Goal: Task Accomplishment & Management: Complete application form

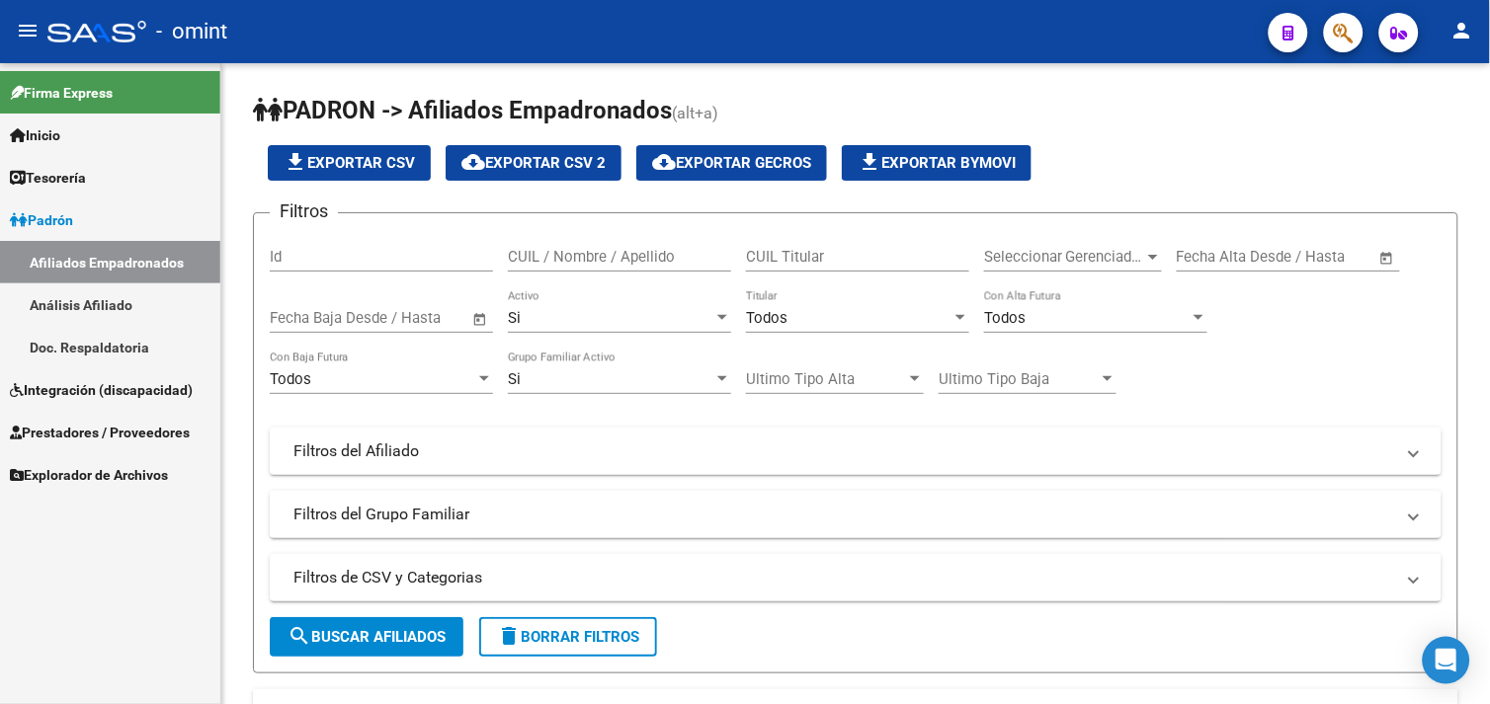
click at [83, 392] on span "Integración (discapacidad)" at bounding box center [101, 390] width 183 height 22
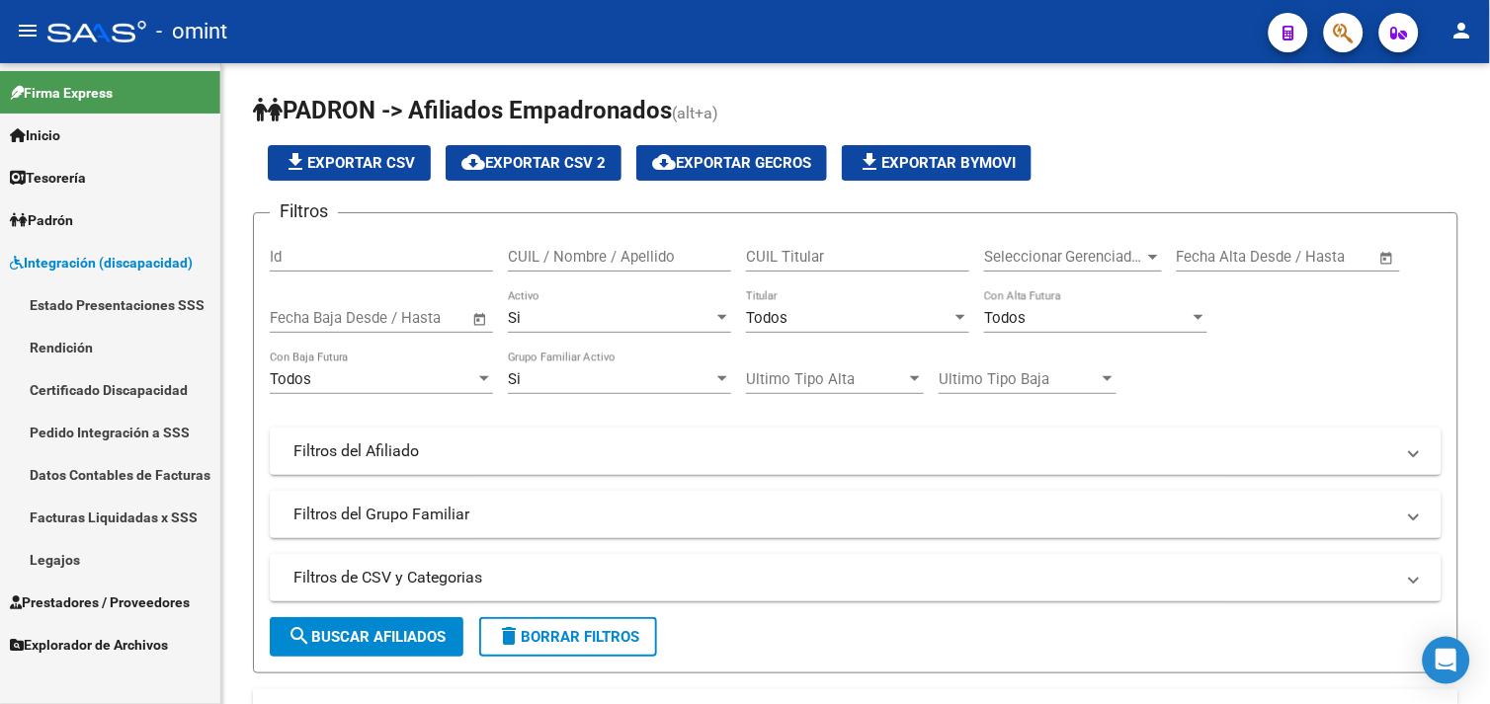
click at [93, 567] on link "Legajos" at bounding box center [110, 559] width 220 height 42
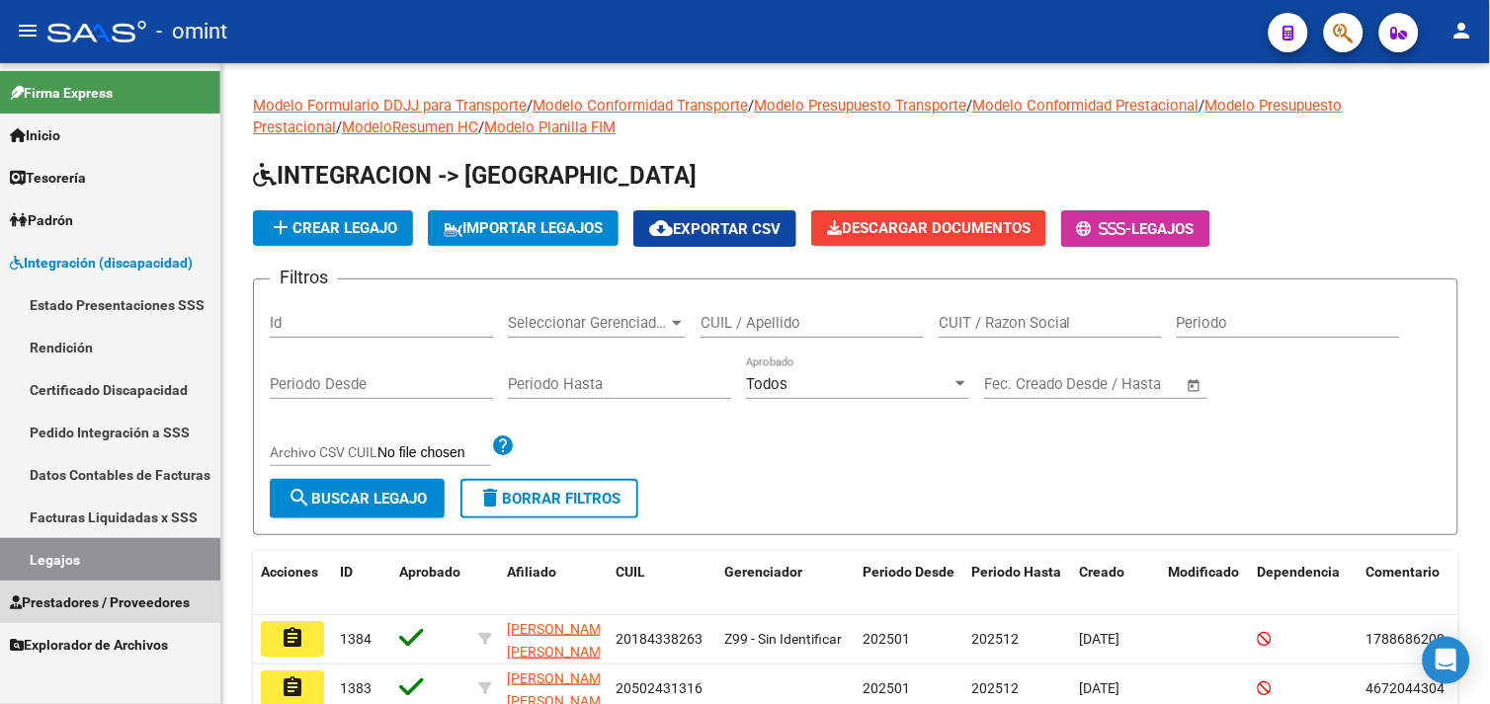
click at [129, 585] on link "Prestadores / Proveedores" at bounding box center [110, 602] width 220 height 42
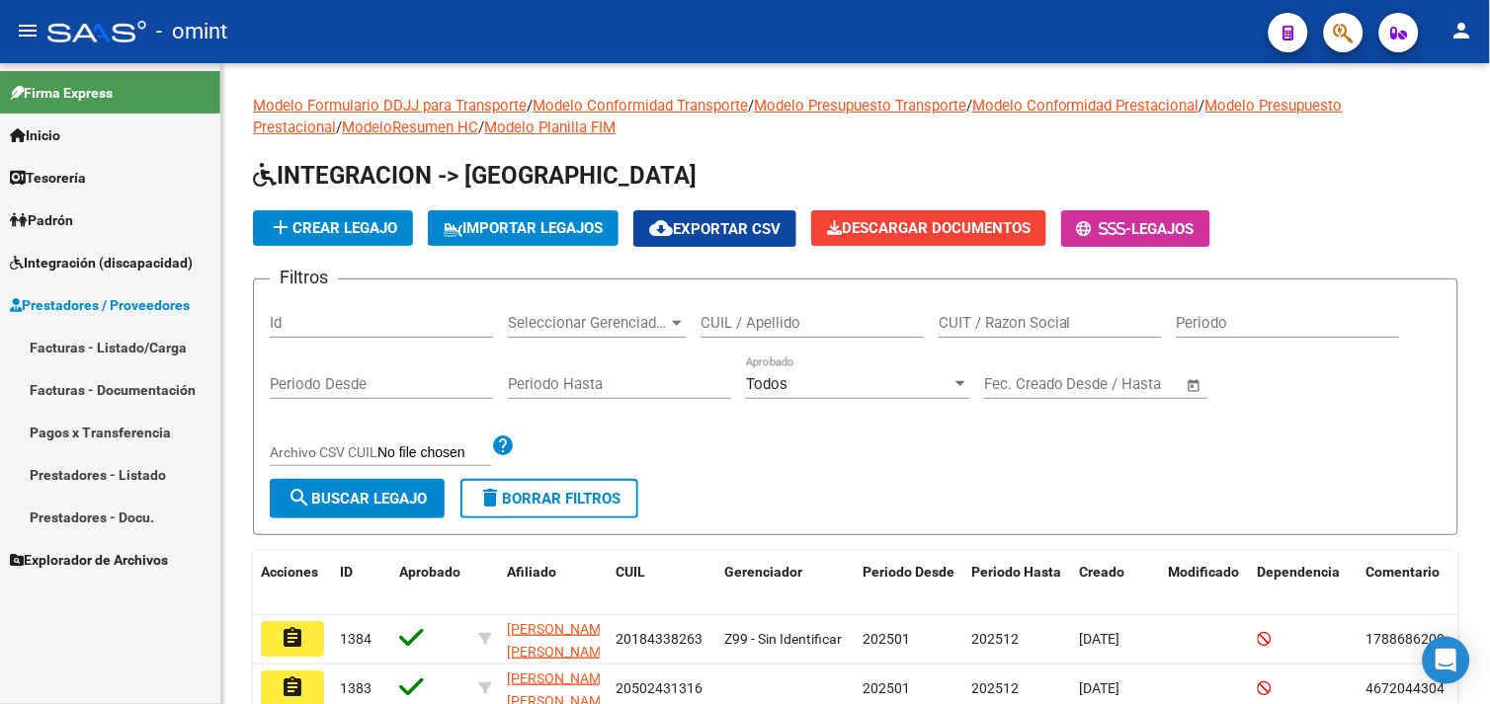
click at [112, 346] on link "Facturas - Listado/Carga" at bounding box center [110, 347] width 220 height 42
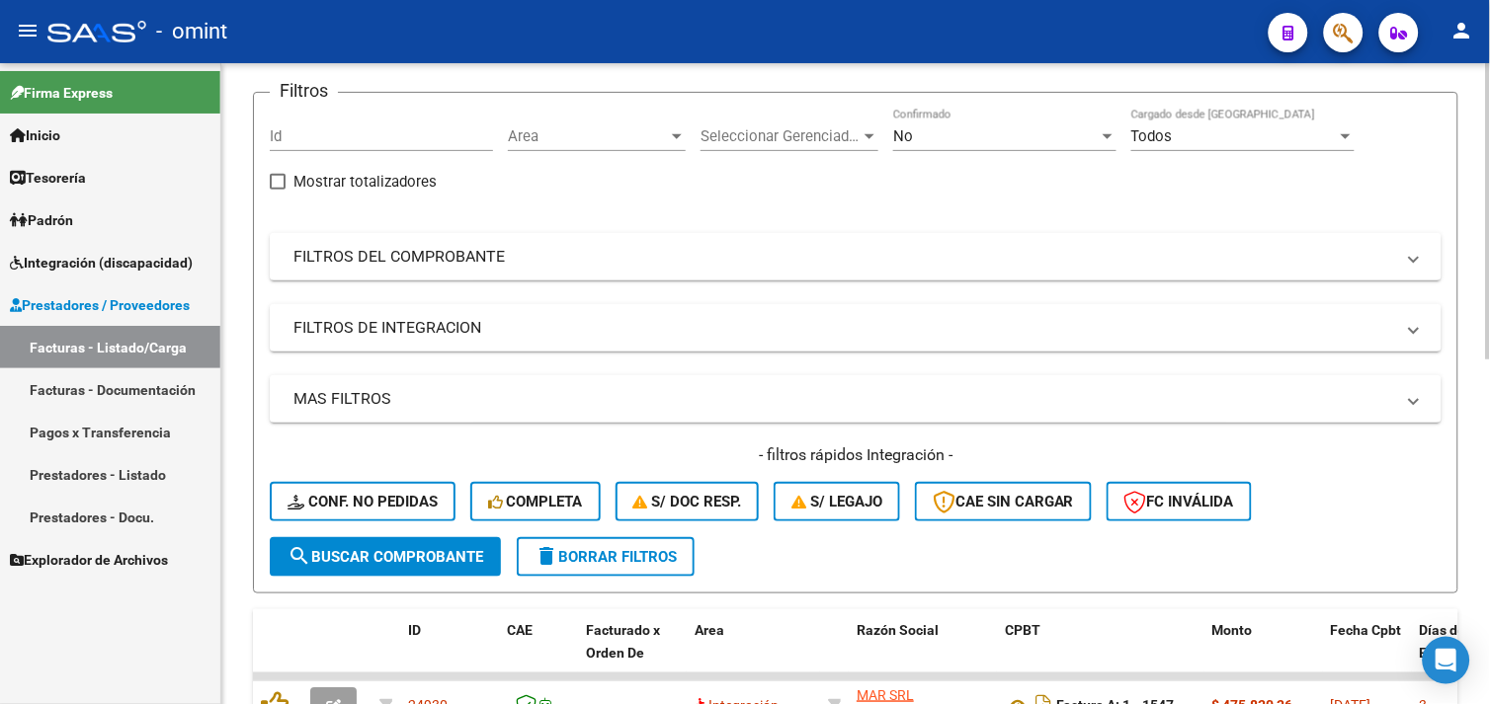
scroll to position [329, 0]
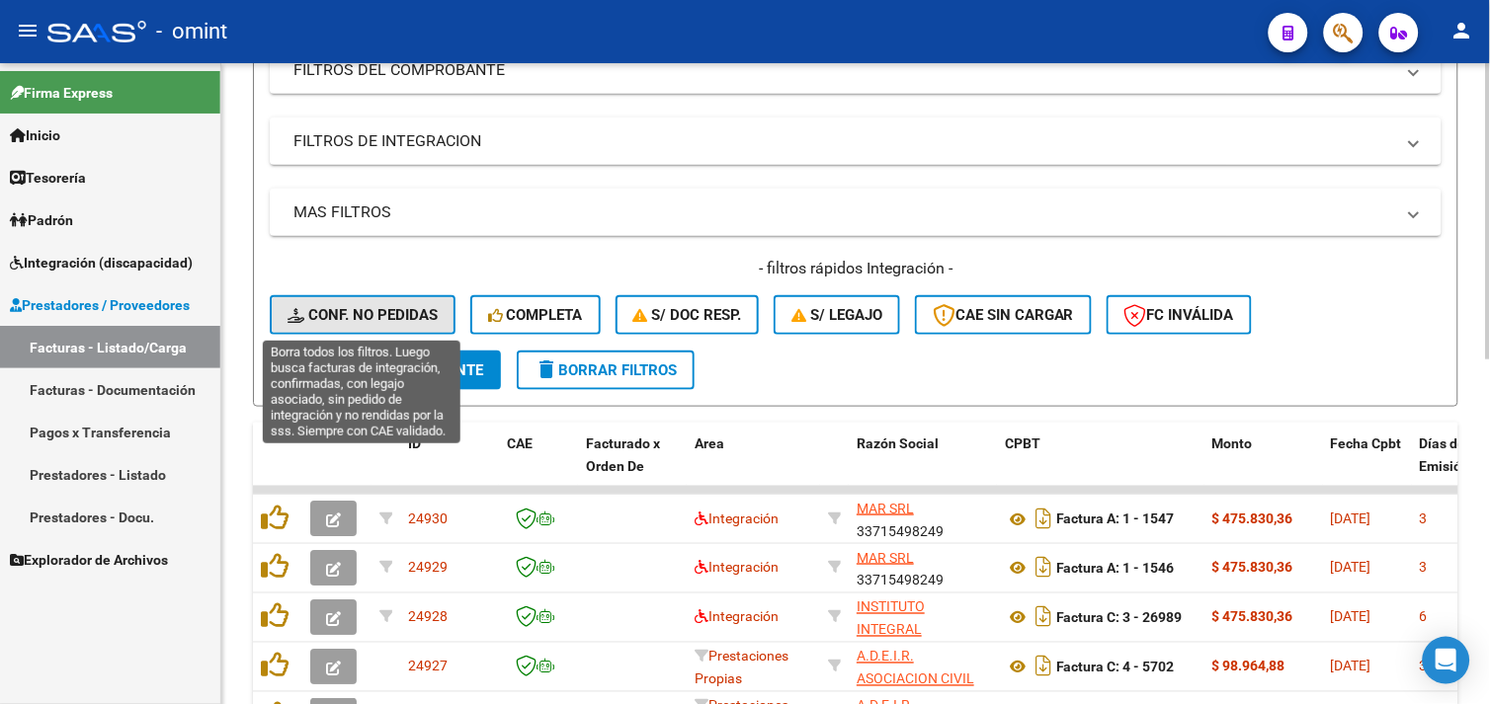
click at [407, 310] on span "Conf. no pedidas" at bounding box center [362, 315] width 150 height 18
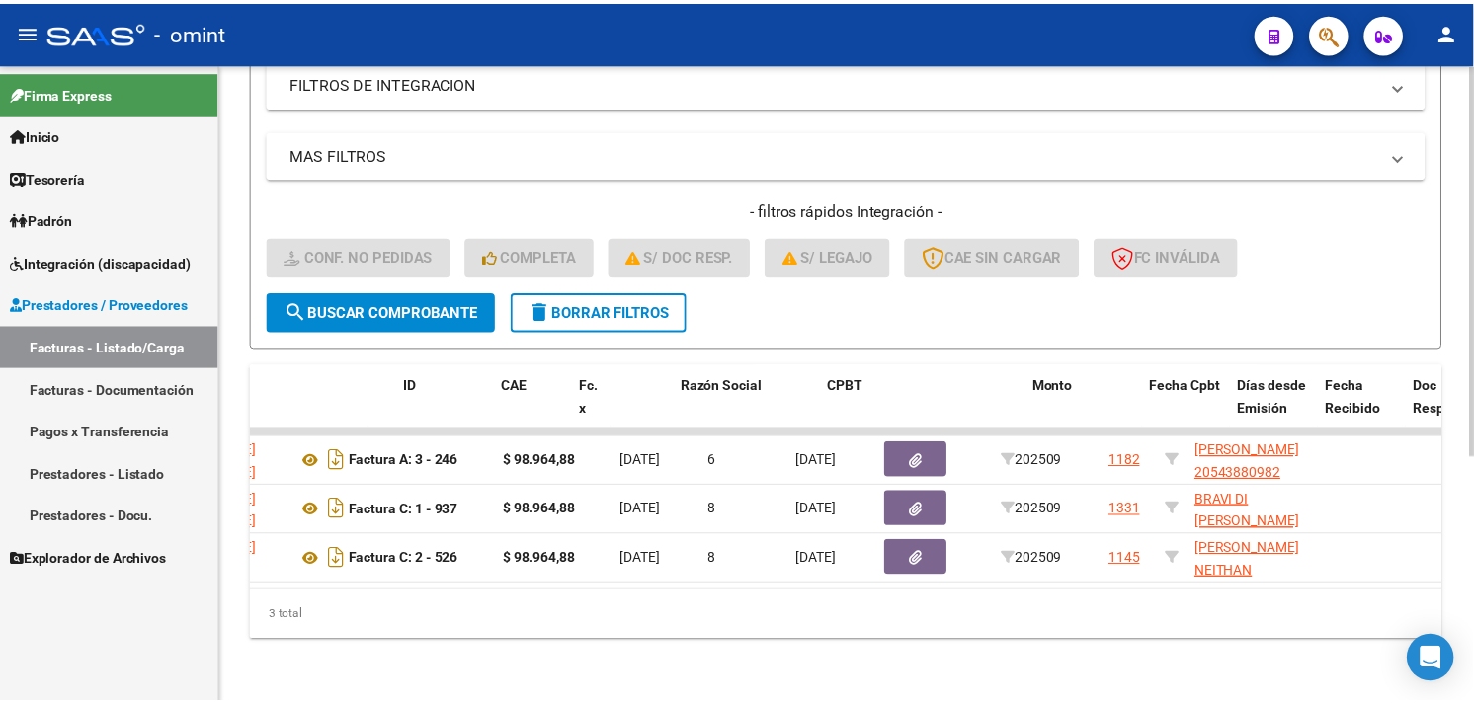
scroll to position [0, 0]
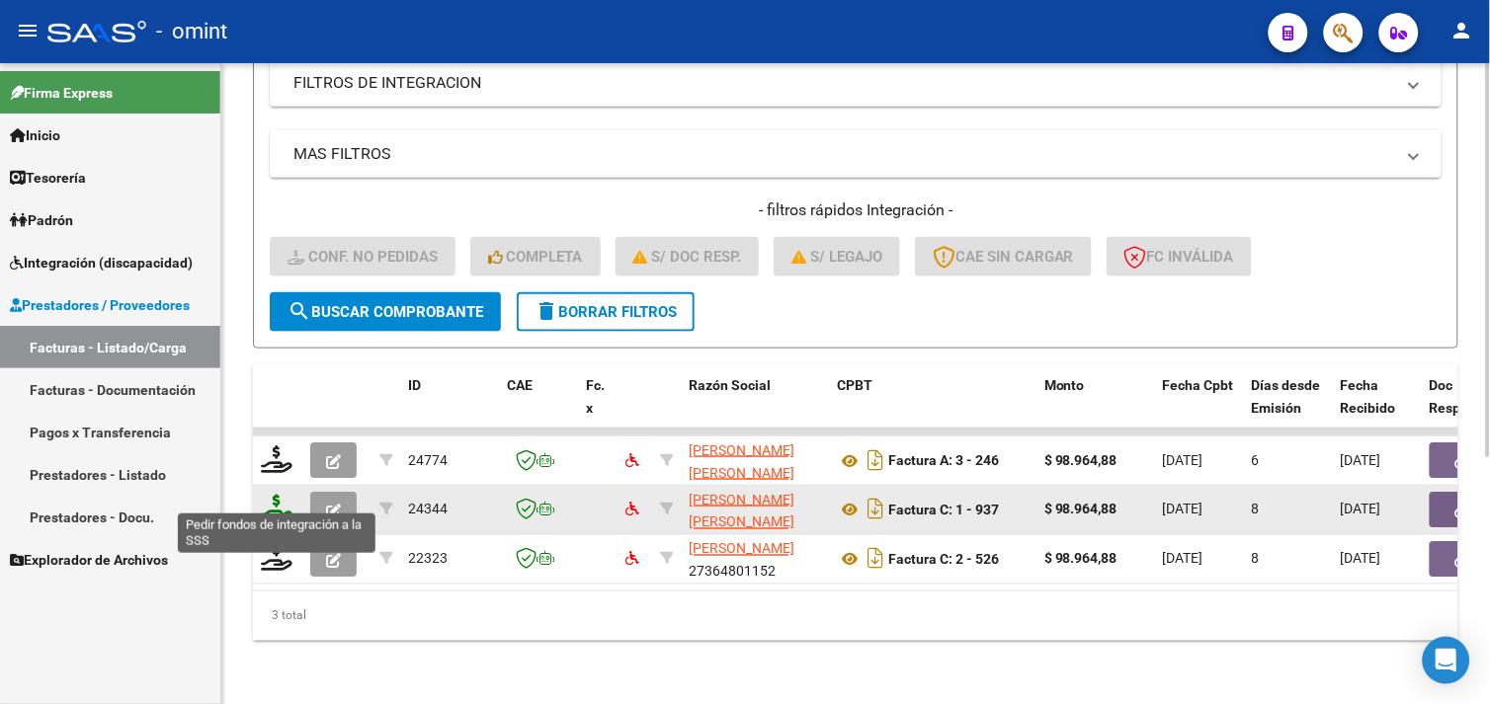
click at [279, 495] on icon at bounding box center [277, 509] width 32 height 28
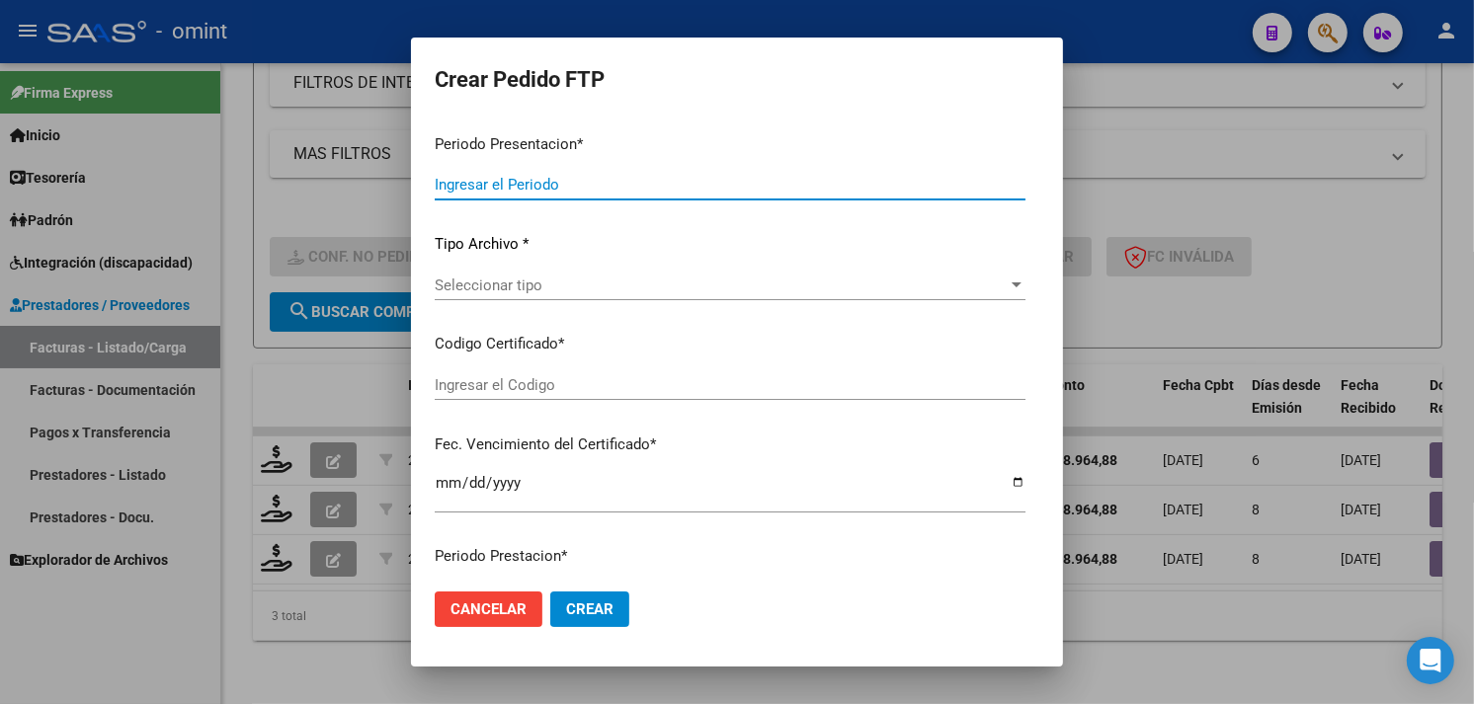
type input "202509"
type input "$ 98.964,88"
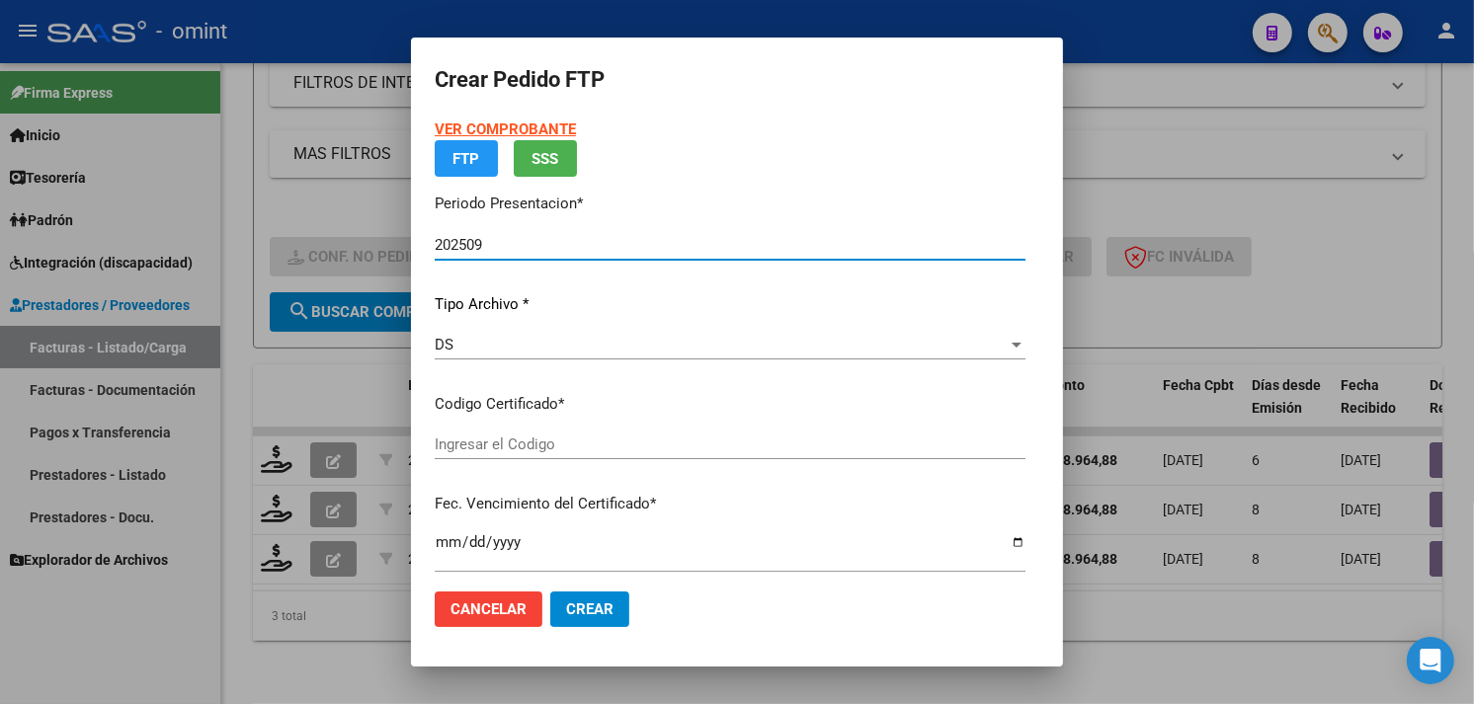
type input "7890743189"
type input "[DATE]"
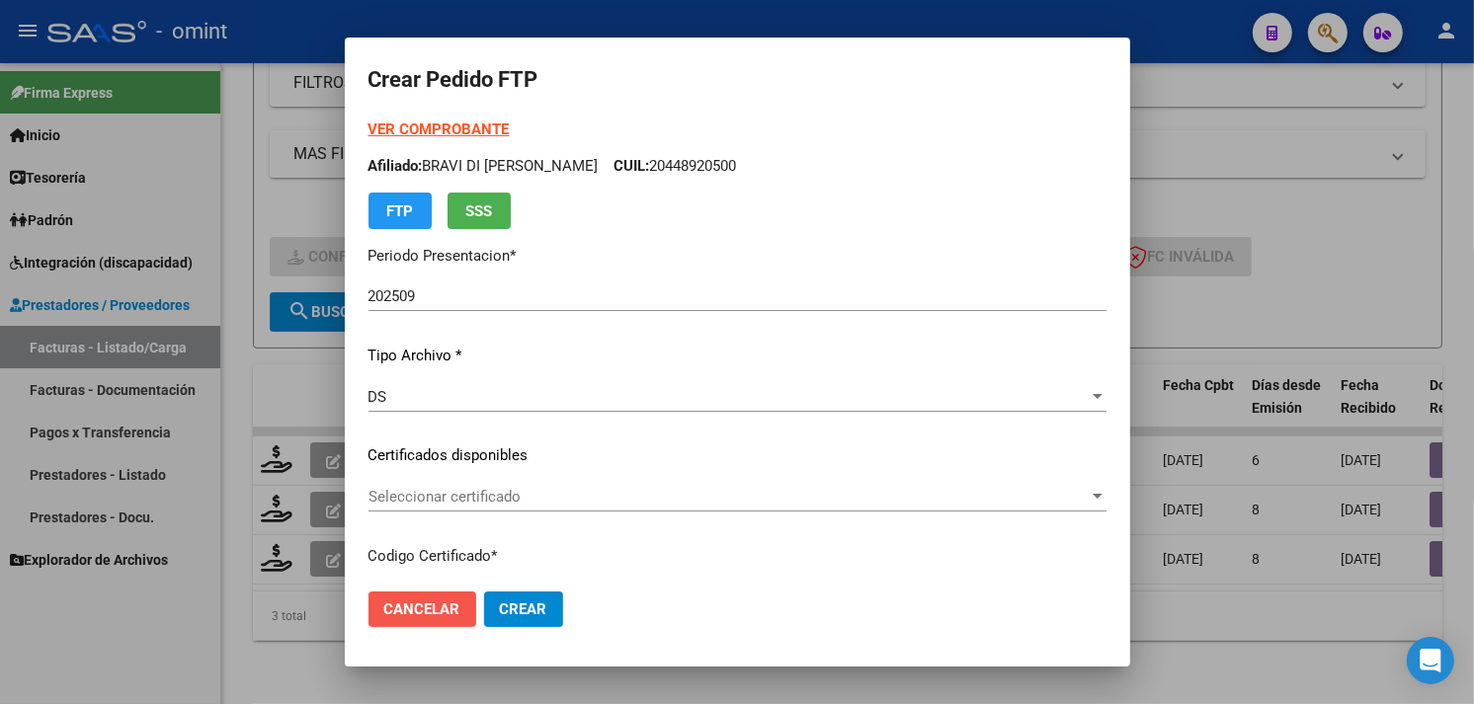
click at [422, 604] on span "Cancelar" at bounding box center [422, 610] width 76 height 18
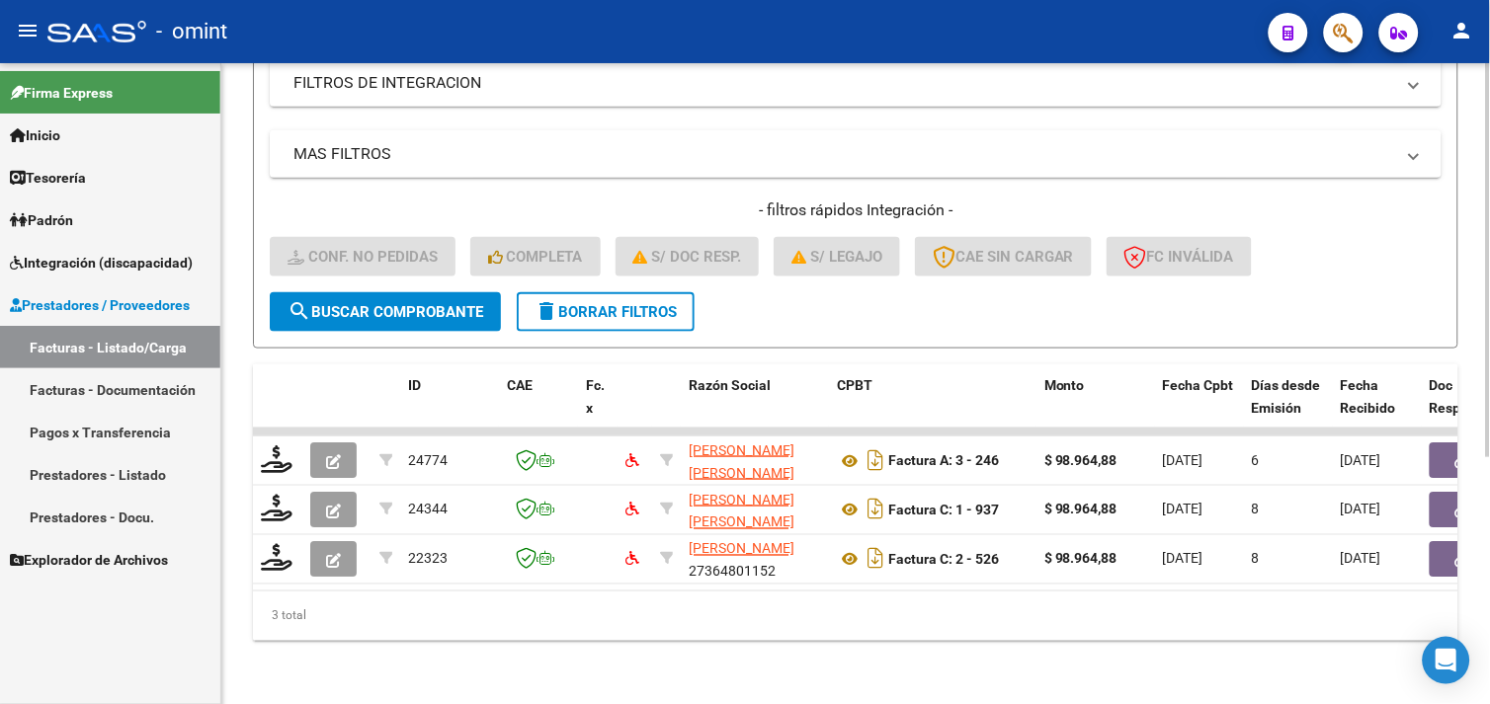
click at [569, 303] on span "delete Borrar Filtros" at bounding box center [605, 312] width 142 height 18
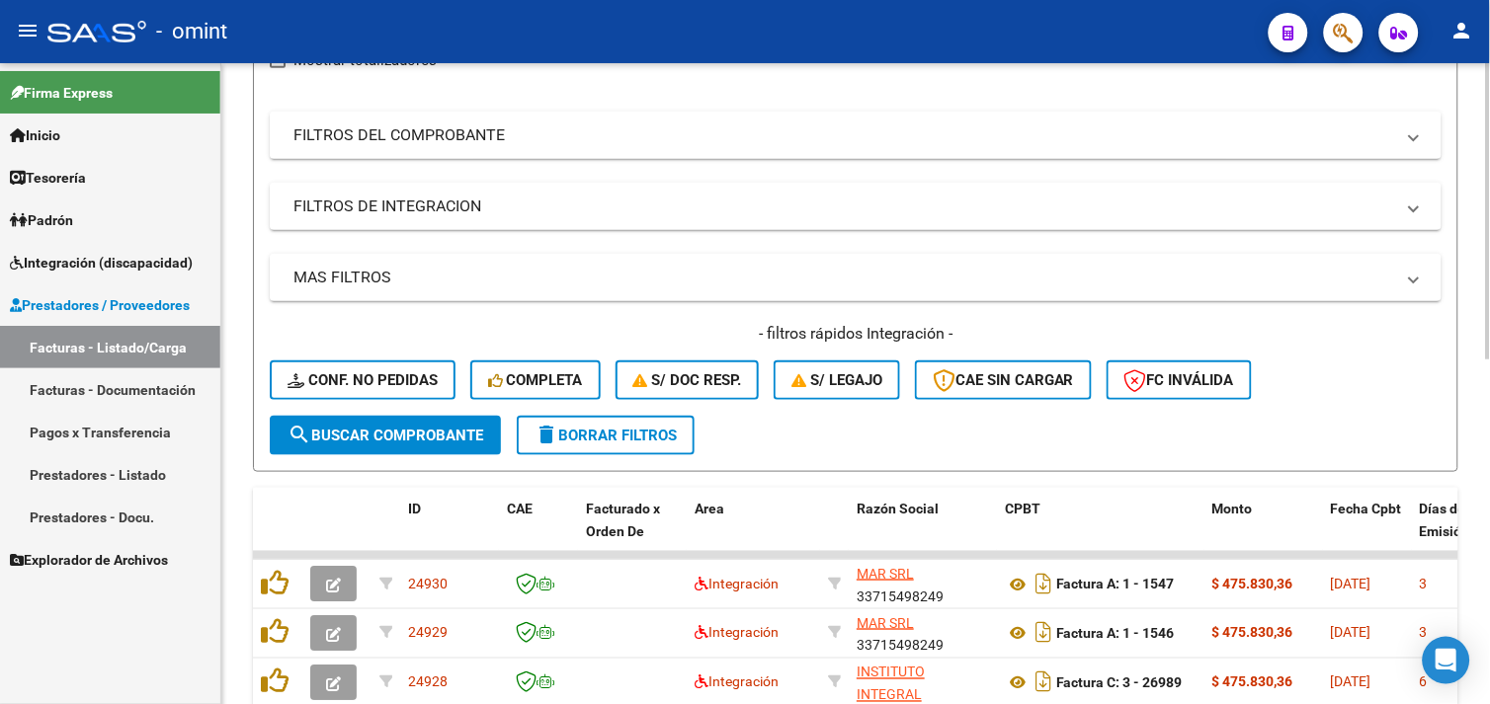
scroll to position [400, 0]
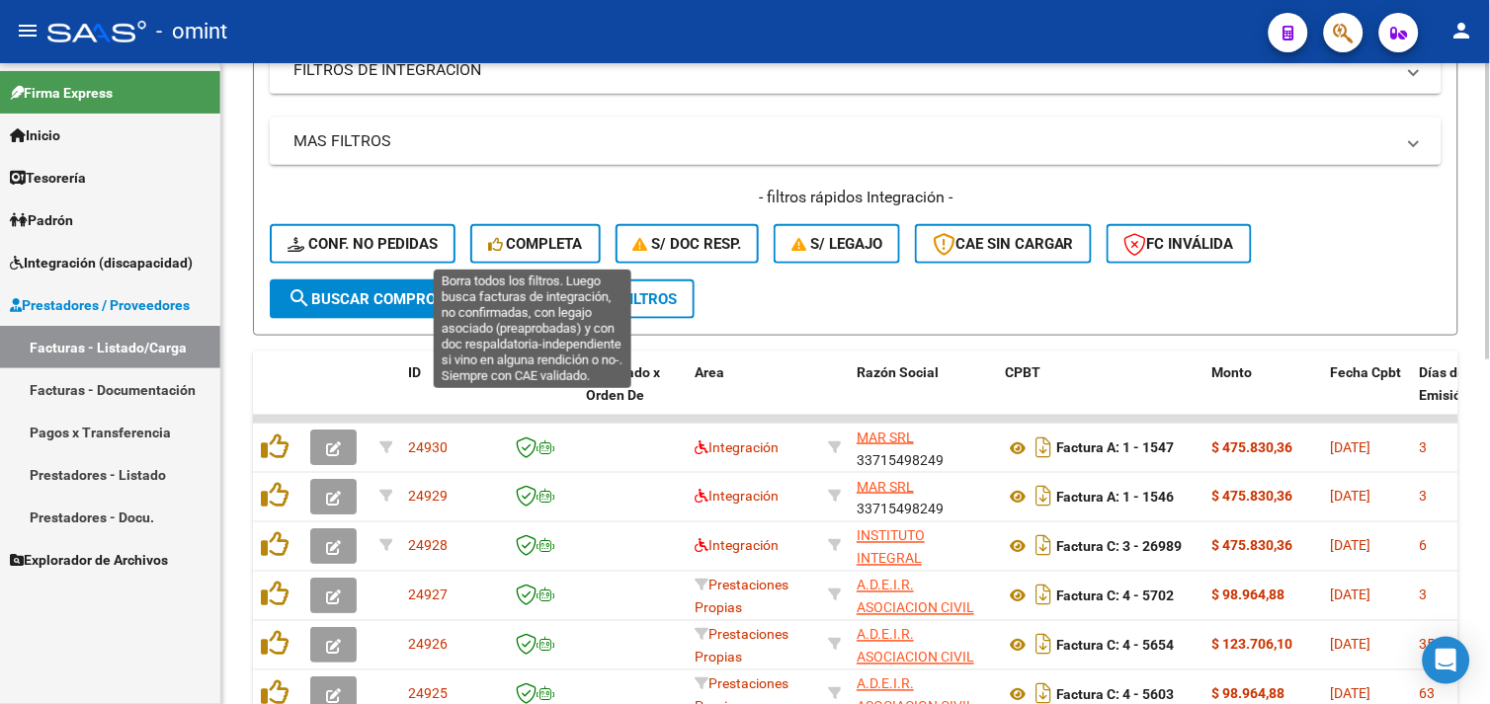
click at [536, 257] on button "Completa" at bounding box center [535, 244] width 130 height 40
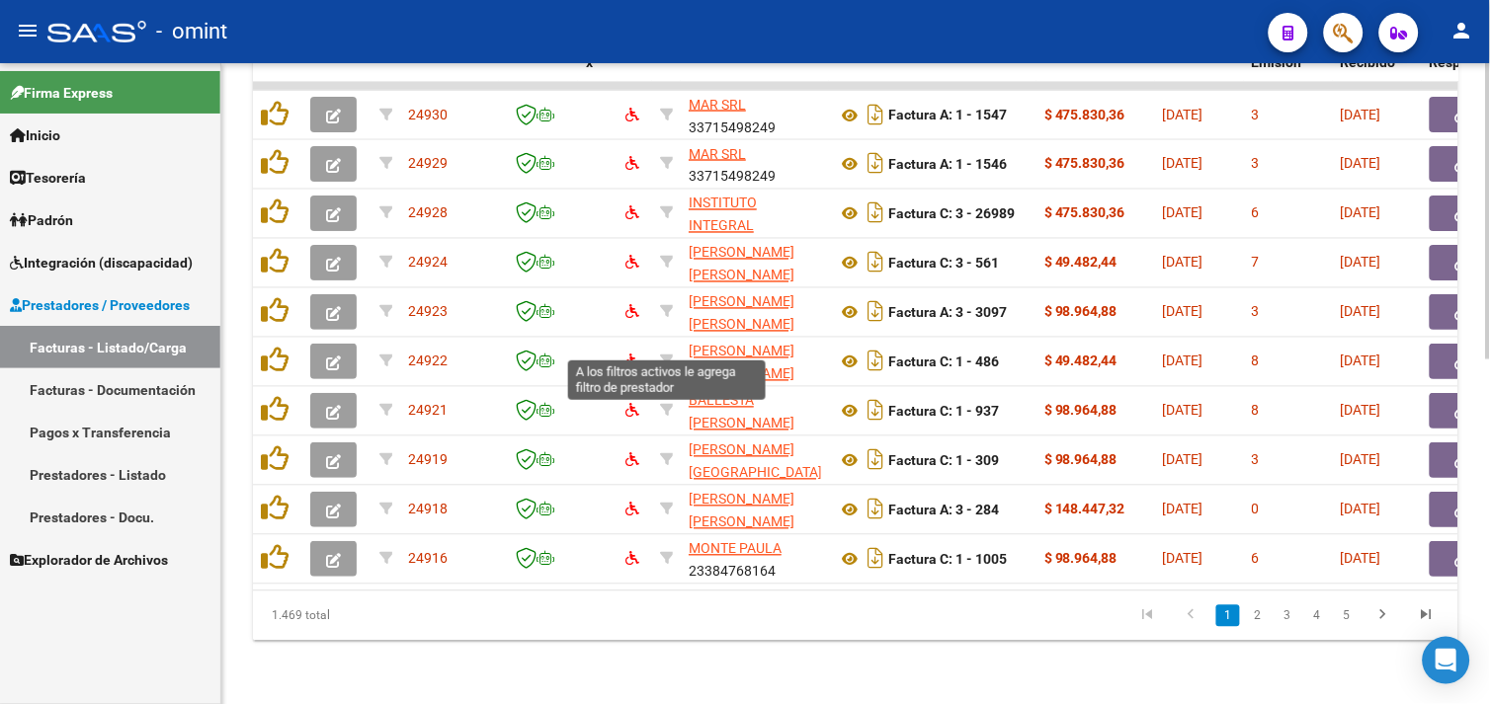
scroll to position [198, 0]
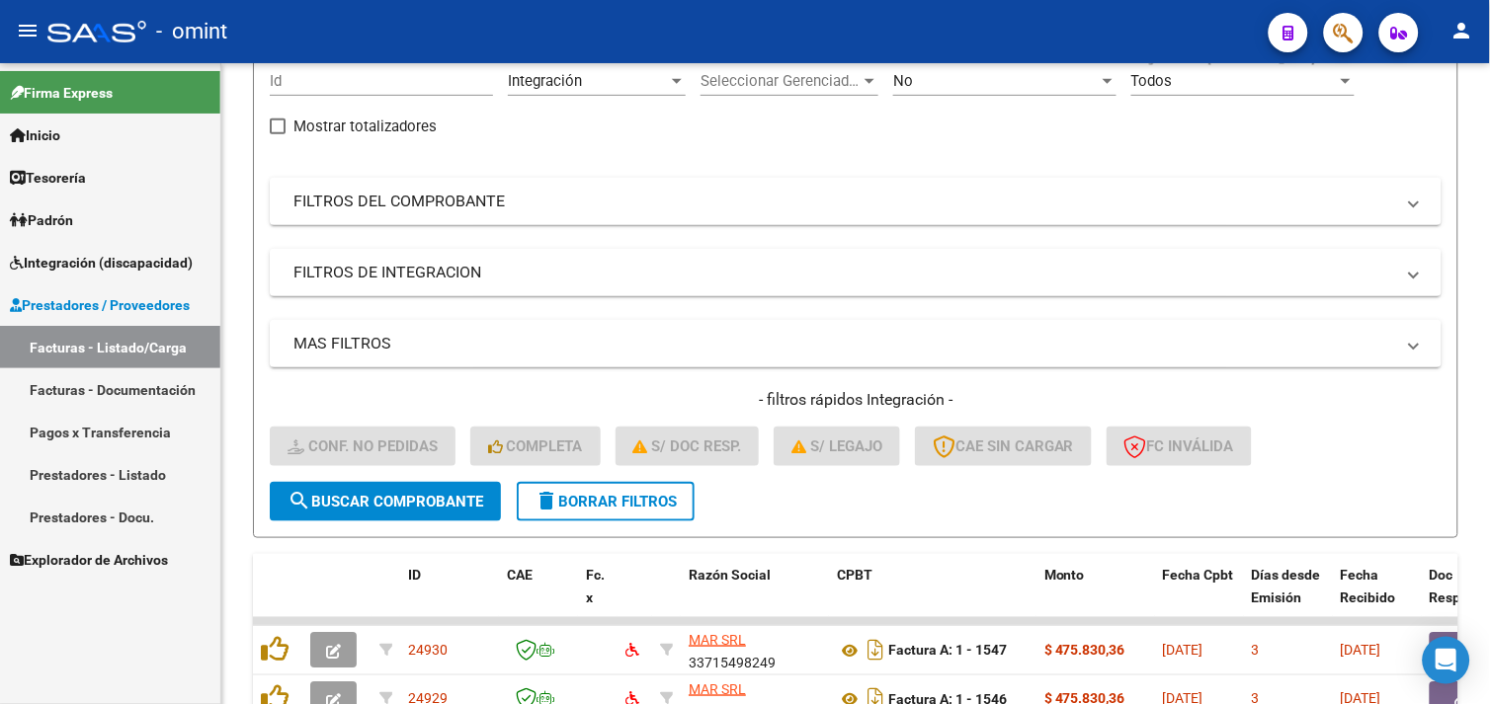
click at [136, 252] on span "Integración (discapacidad)" at bounding box center [101, 263] width 183 height 22
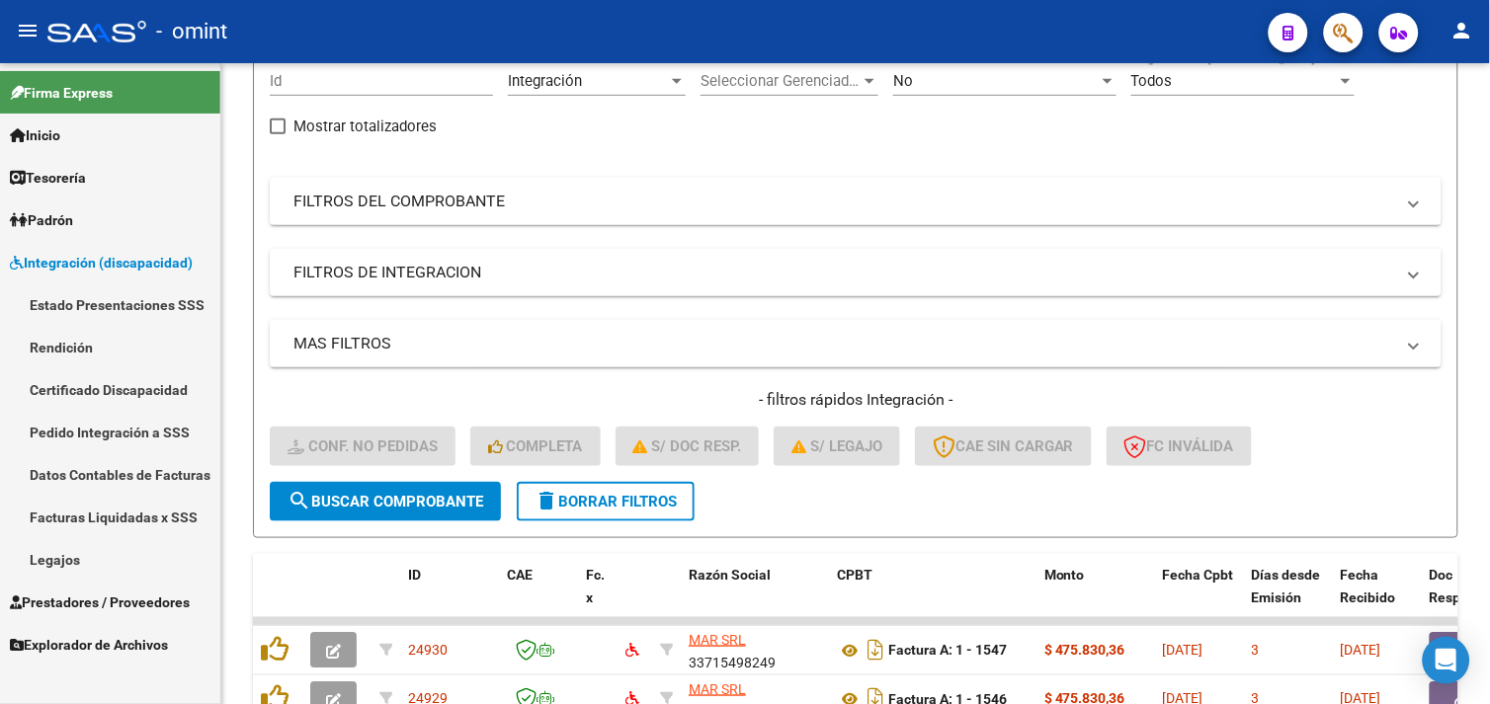
click at [109, 426] on link "Pedido Integración a SSS" at bounding box center [110, 432] width 220 height 42
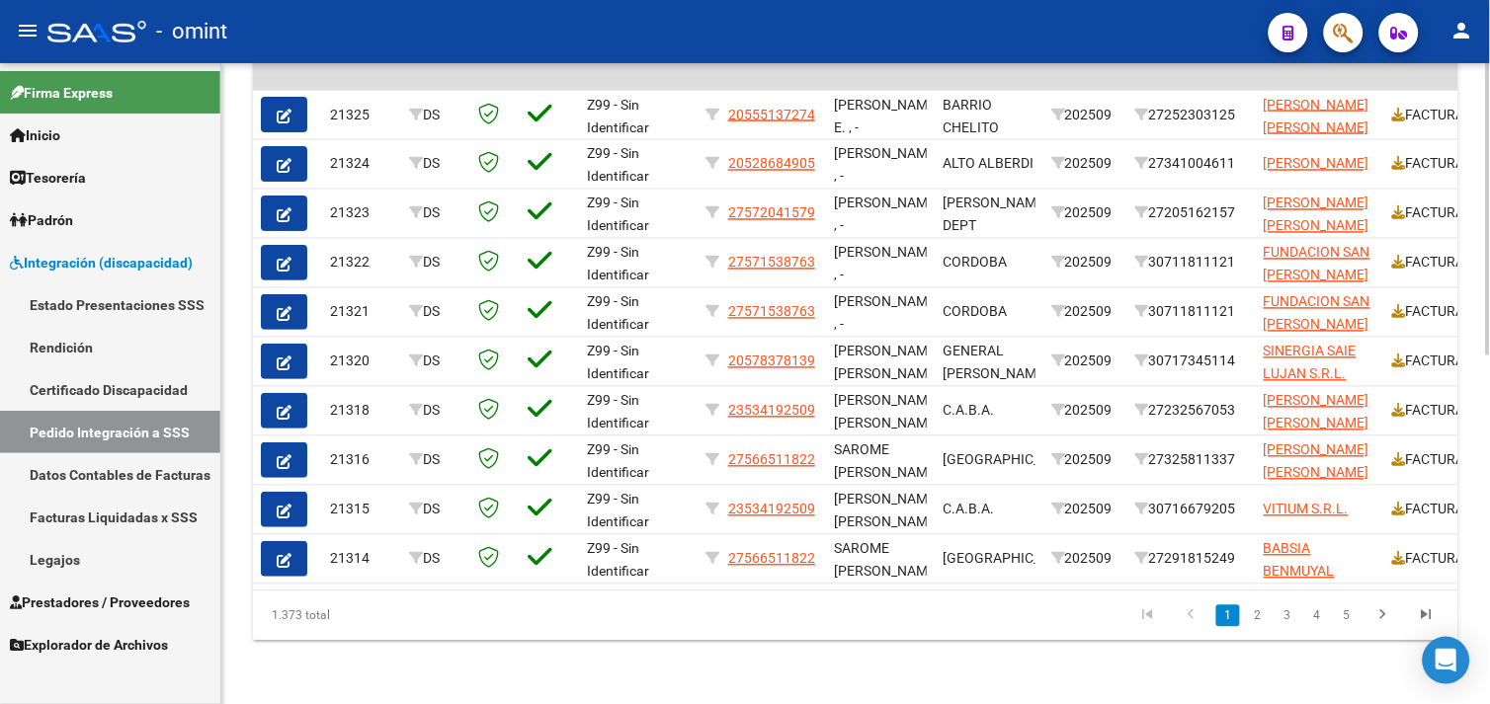
scroll to position [0, 1970]
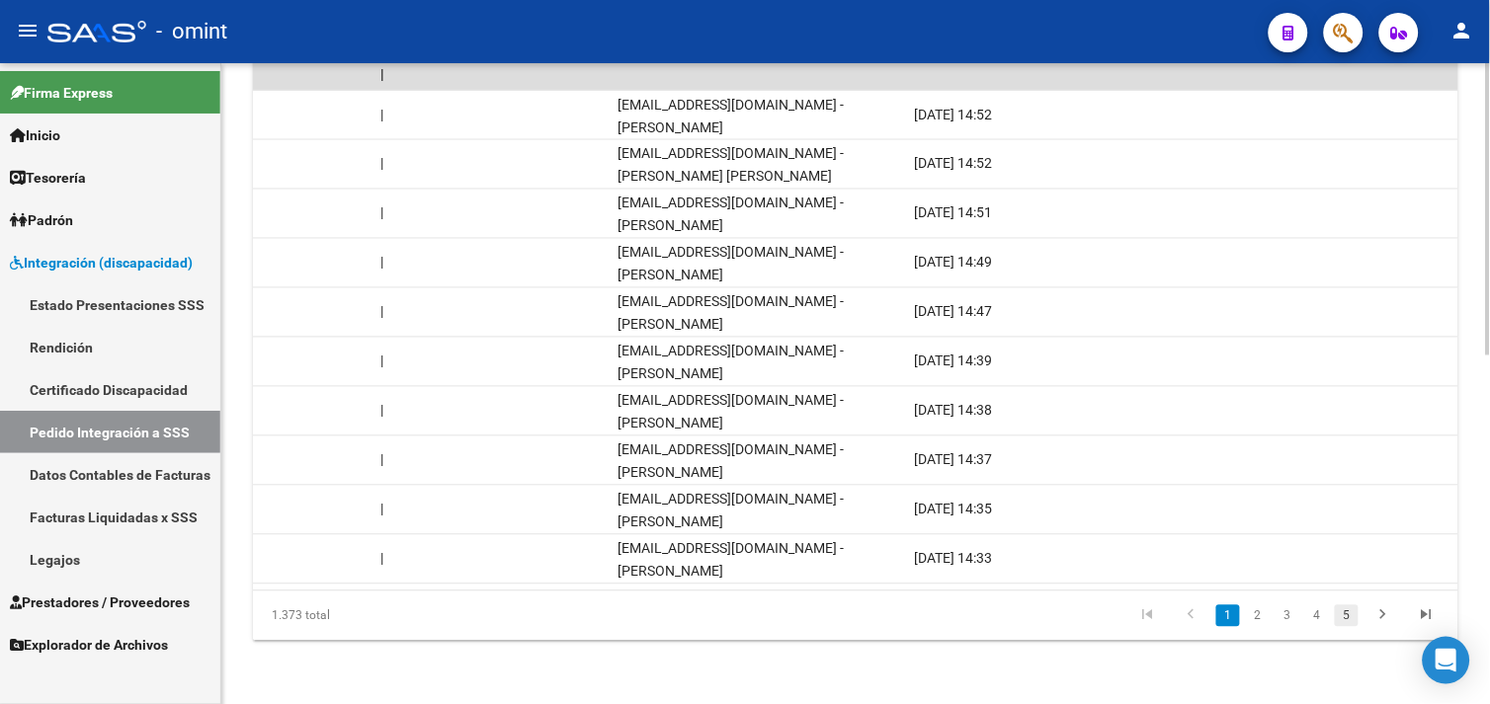
click at [1356, 612] on link "5" at bounding box center [1347, 617] width 24 height 22
click at [1355, 613] on link "7" at bounding box center [1347, 617] width 24 height 22
click at [1355, 613] on link "9" at bounding box center [1347, 617] width 24 height 22
click at [1355, 613] on link "11" at bounding box center [1346, 617] width 26 height 22
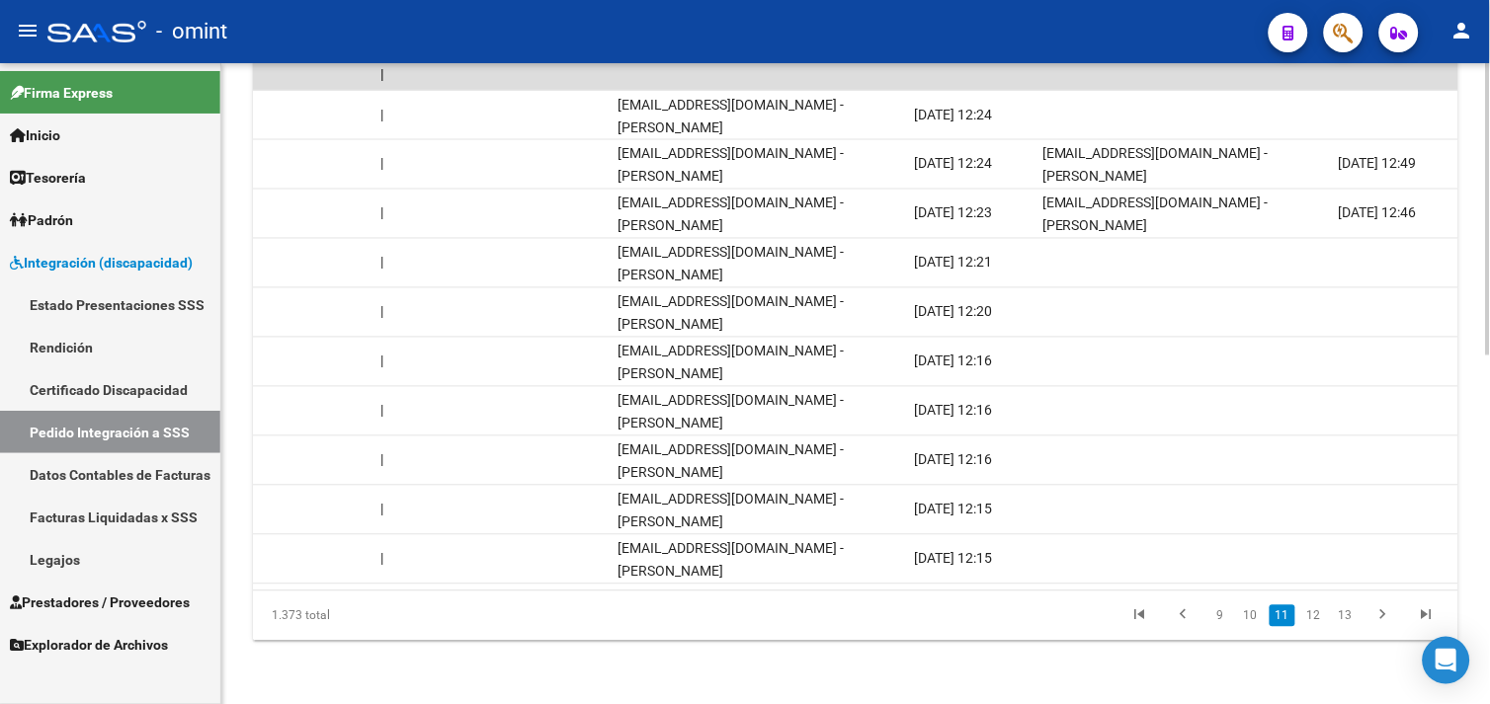
click at [1355, 613] on link "13" at bounding box center [1346, 617] width 26 height 22
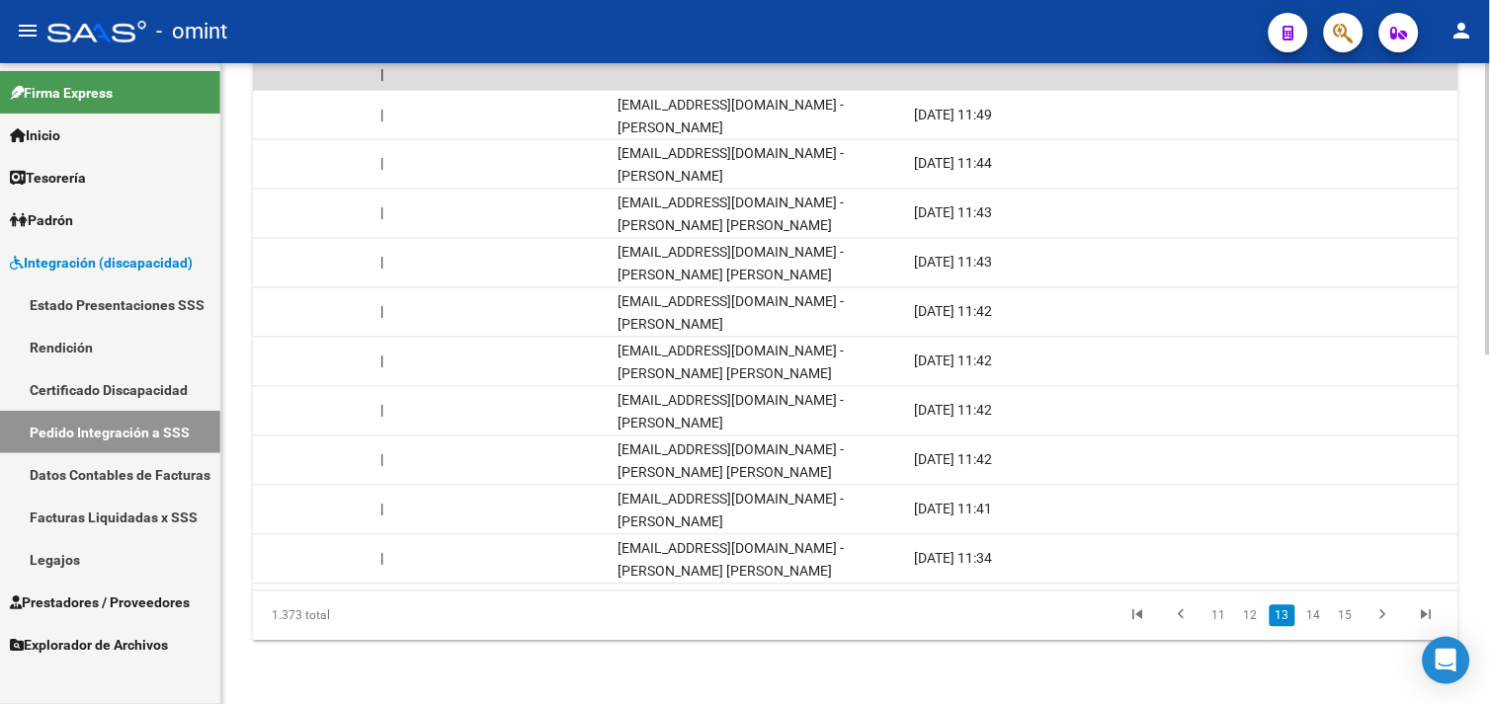
click at [1355, 613] on link "15" at bounding box center [1346, 617] width 26 height 22
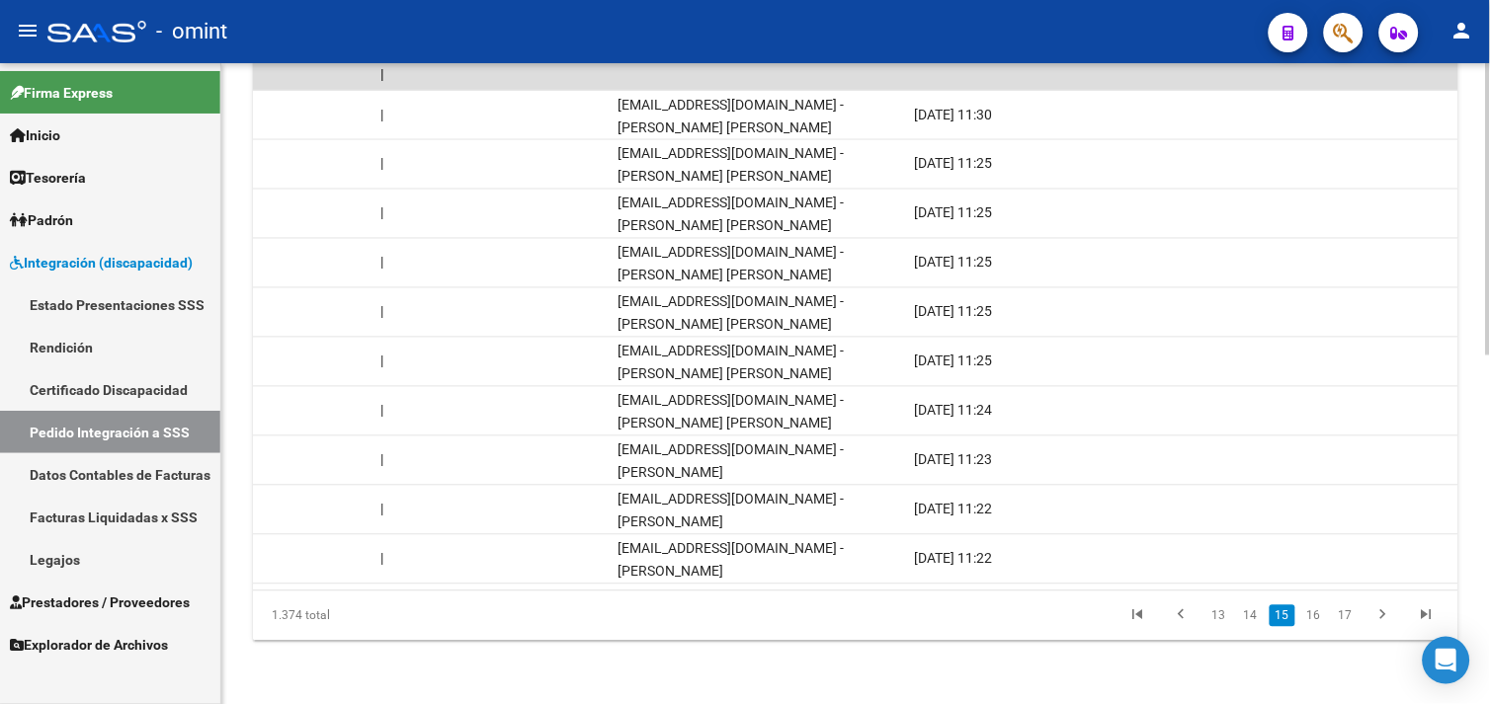
click at [1355, 613] on link "17" at bounding box center [1346, 617] width 26 height 22
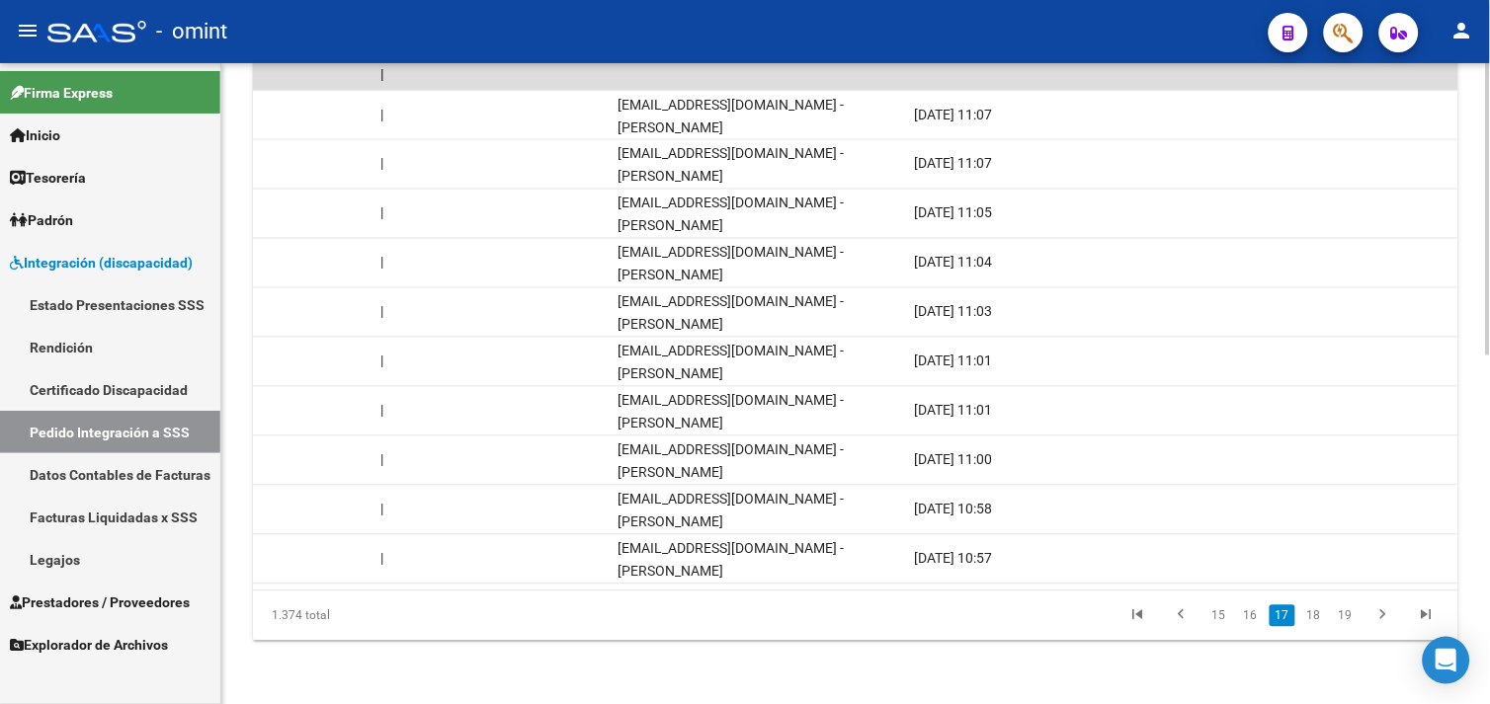
click at [1355, 613] on link "19" at bounding box center [1346, 617] width 26 height 22
click at [1355, 613] on link "21" at bounding box center [1346, 617] width 26 height 22
click at [1355, 613] on link "23" at bounding box center [1346, 617] width 26 height 22
click at [1355, 613] on link "25" at bounding box center [1346, 617] width 26 height 22
click at [1355, 613] on link "27" at bounding box center [1346, 617] width 26 height 22
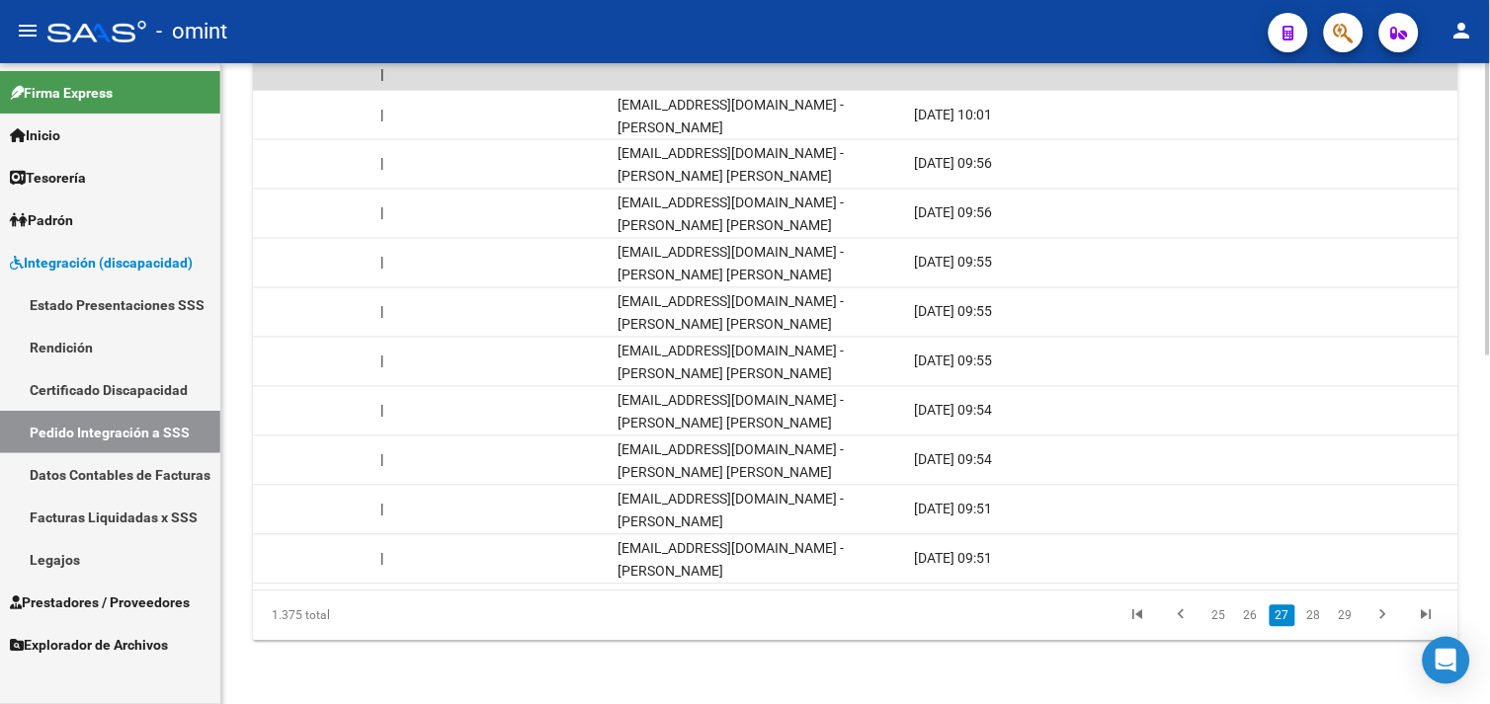
click at [1355, 613] on link "29" at bounding box center [1346, 617] width 26 height 22
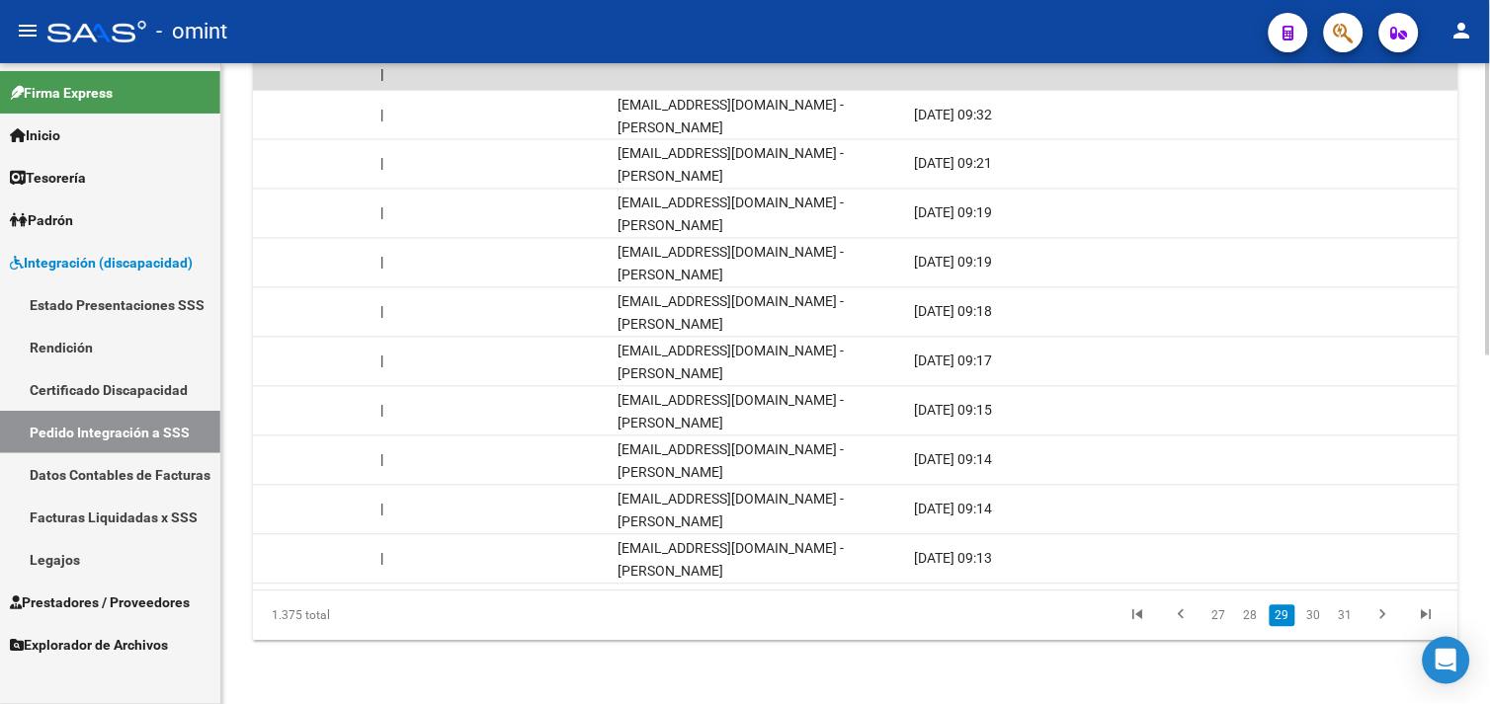
click at [1355, 613] on link "31" at bounding box center [1346, 617] width 26 height 22
click at [1355, 613] on link "33" at bounding box center [1346, 617] width 26 height 22
click at [1355, 613] on link "35" at bounding box center [1346, 617] width 26 height 22
click at [1226, 619] on link "33" at bounding box center [1219, 617] width 26 height 22
click at [1263, 618] on link "32" at bounding box center [1251, 617] width 26 height 22
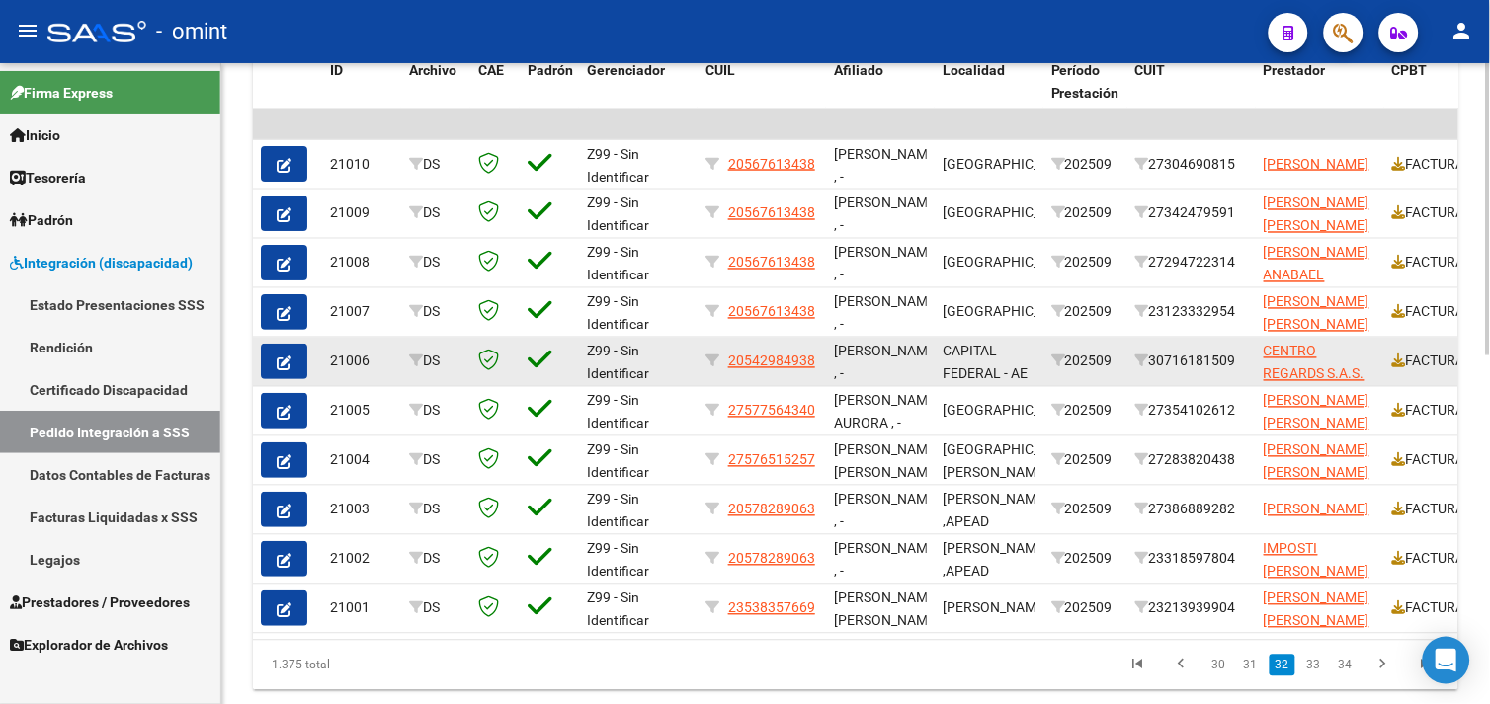
scroll to position [652, 0]
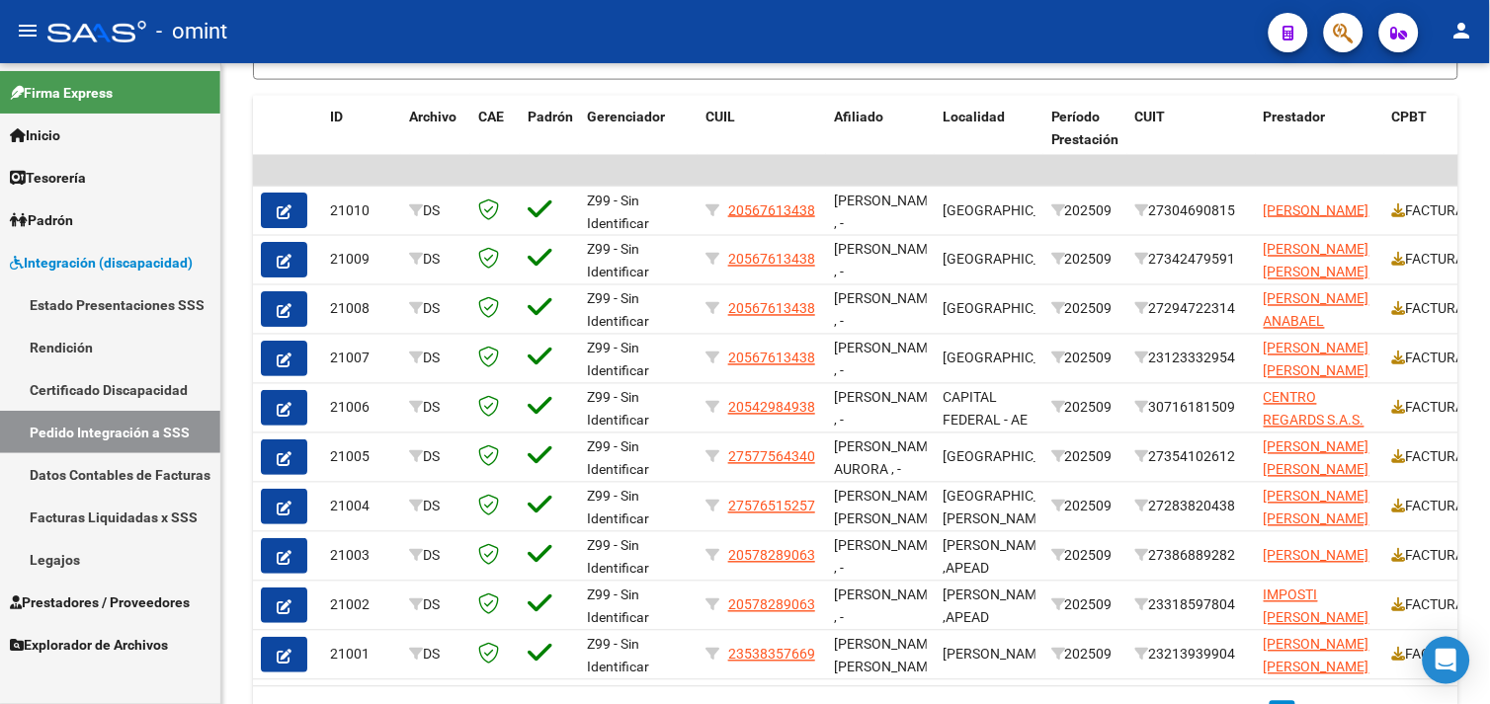
click at [155, 592] on span "Prestadores / Proveedores" at bounding box center [100, 603] width 180 height 22
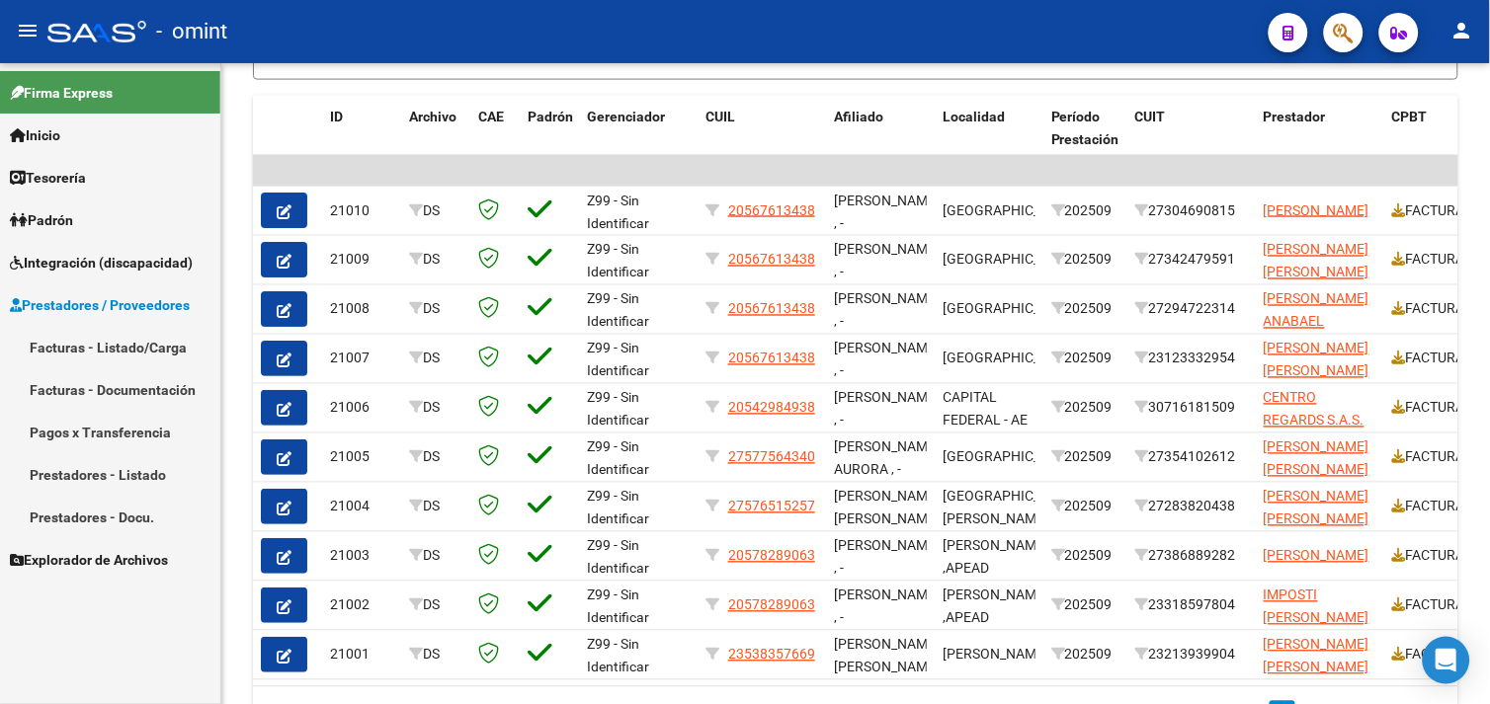
click at [114, 353] on link "Facturas - Listado/Carga" at bounding box center [110, 347] width 220 height 42
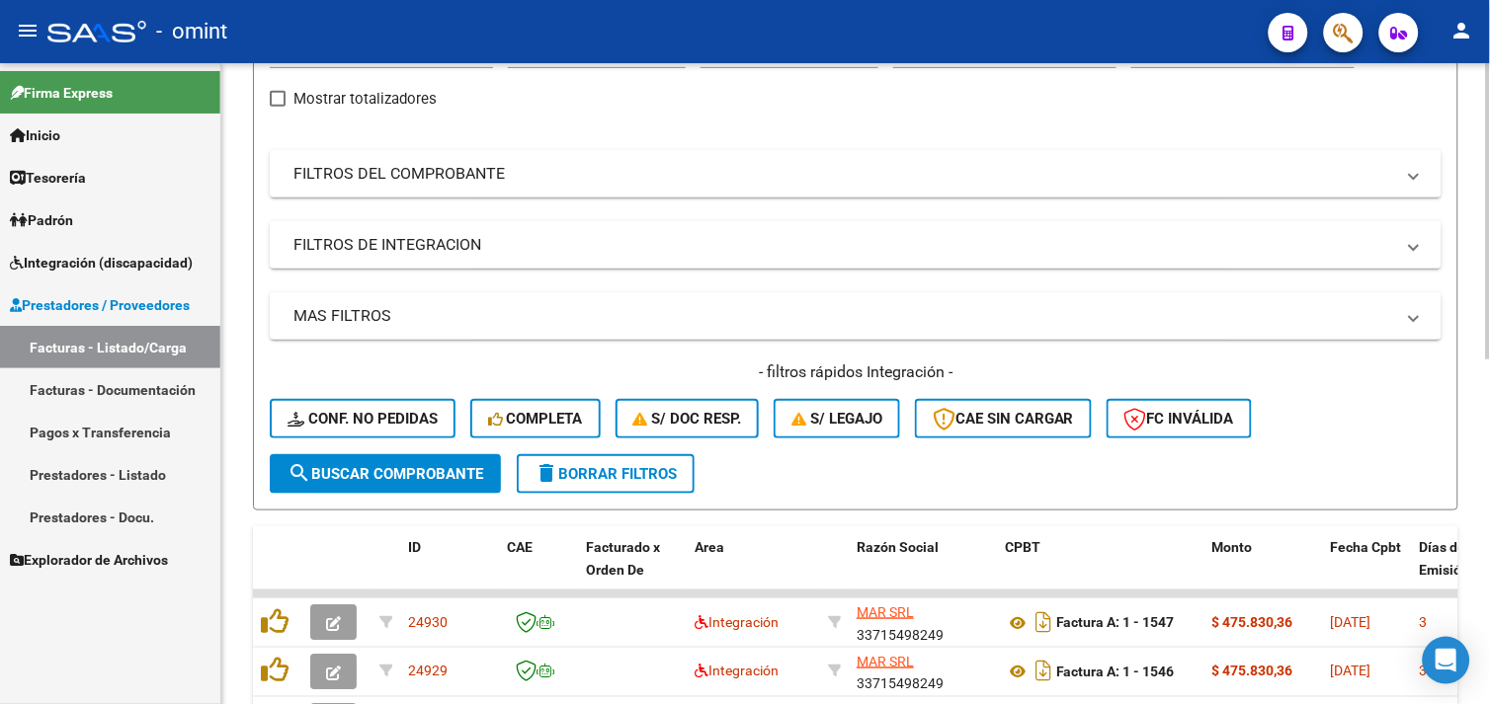
scroll to position [652, 0]
